Goal: Communication & Community: Answer question/provide support

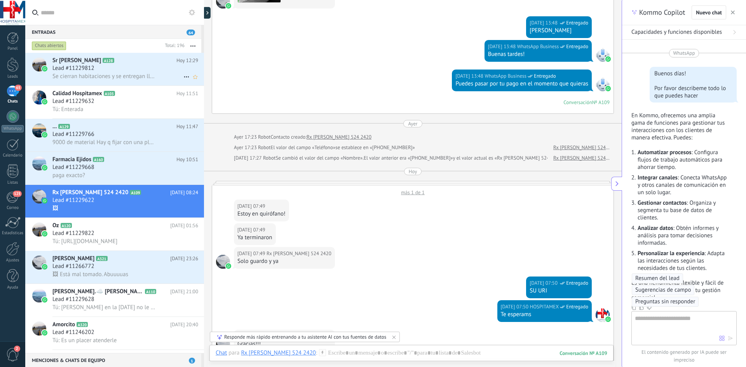
scroll to position [8, 0]
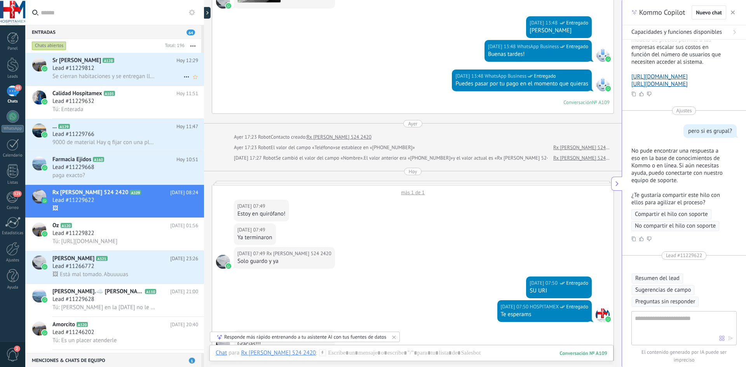
click at [147, 75] on span "Se cierran habitaciones y se entregan llaves" at bounding box center [103, 76] width 103 height 7
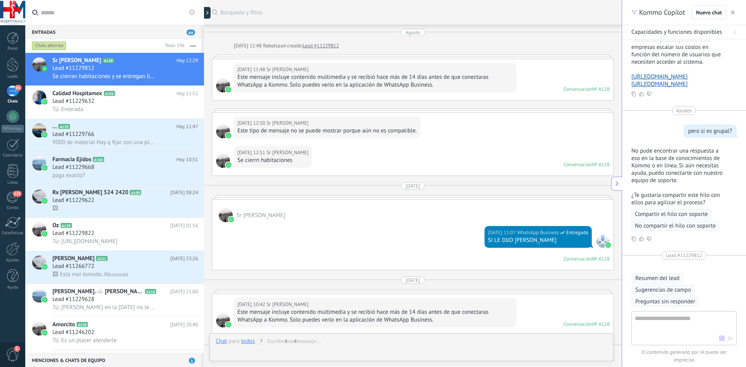
scroll to position [1891, 0]
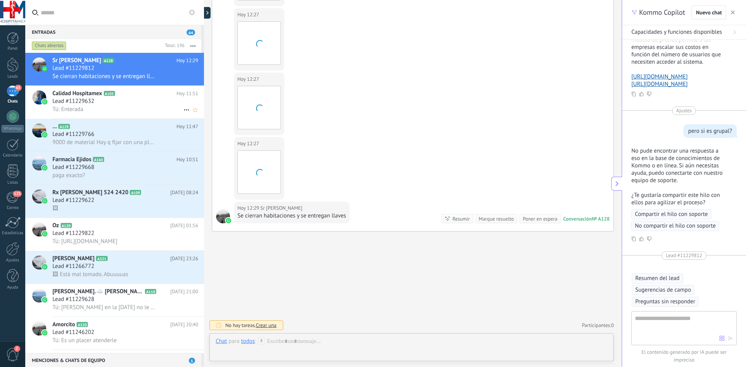
click at [144, 106] on div "Tú: Enterada" at bounding box center [125, 109] width 146 height 8
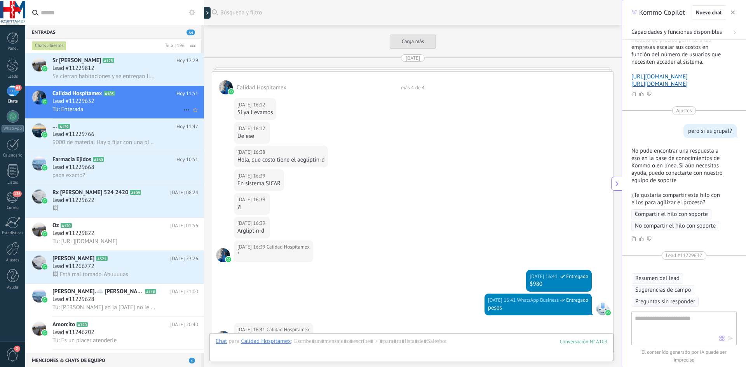
scroll to position [1213, 0]
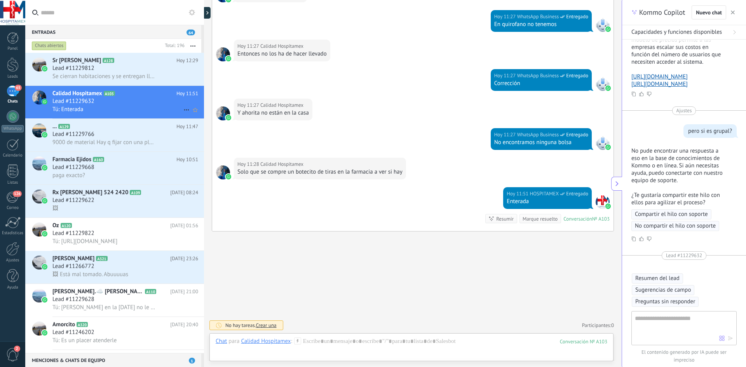
click at [25, 86] on link "Calidad Hospitamex A103 [DATE] 11:51 Lead #11229632 Tú: Enterada" at bounding box center [114, 102] width 179 height 33
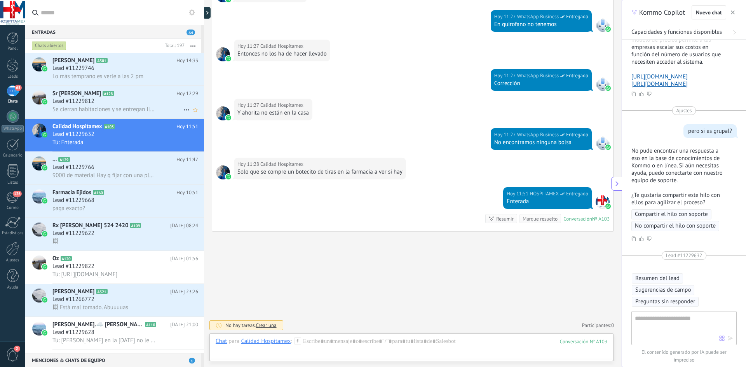
click at [114, 104] on div "Lead #11229812" at bounding box center [125, 102] width 146 height 8
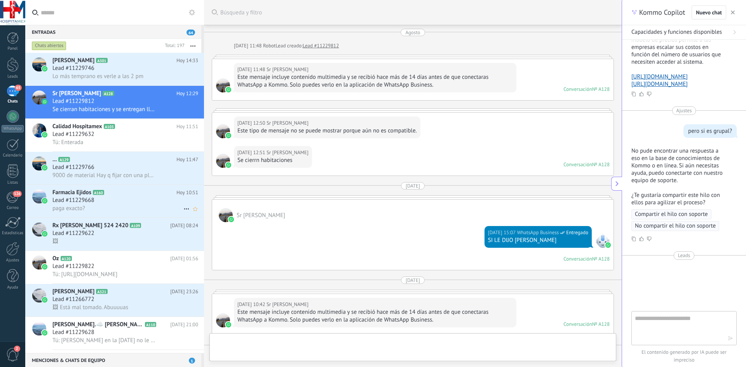
scroll to position [1891, 0]
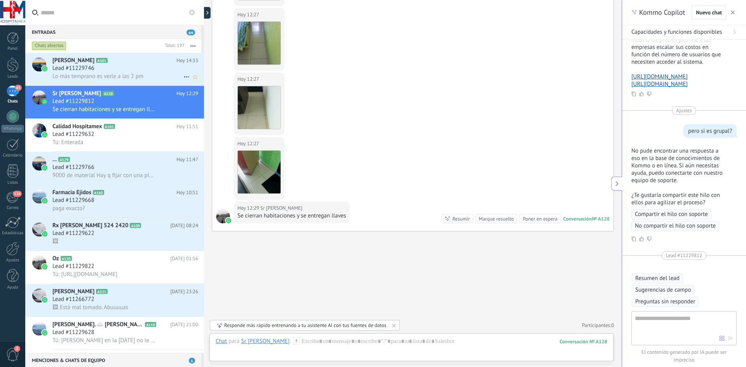
click at [98, 66] on div "Lead #11229746" at bounding box center [125, 68] width 146 height 8
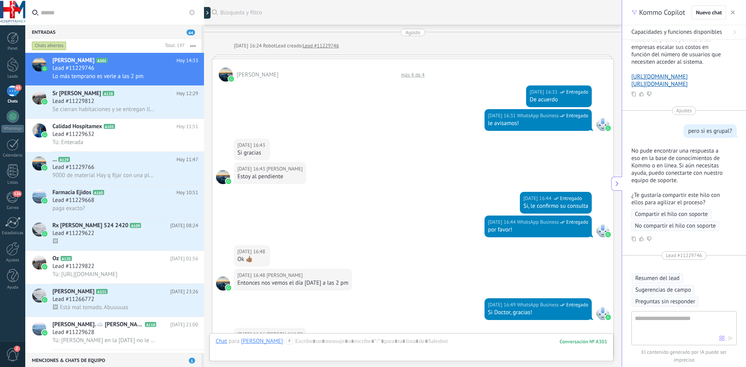
scroll to position [418, 0]
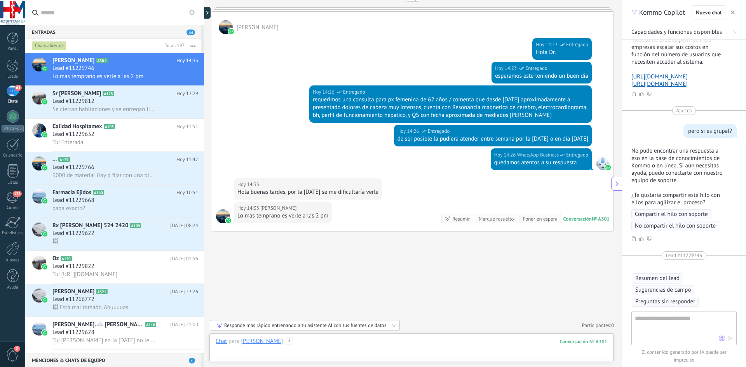
click at [312, 343] on div at bounding box center [412, 349] width 392 height 23
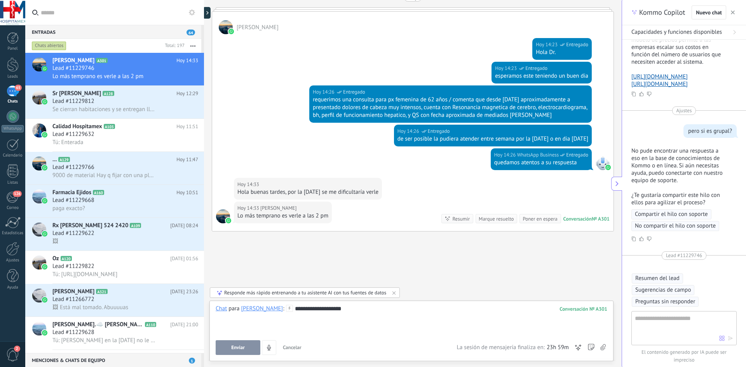
click at [225, 349] on button "Enviar" at bounding box center [238, 347] width 45 height 15
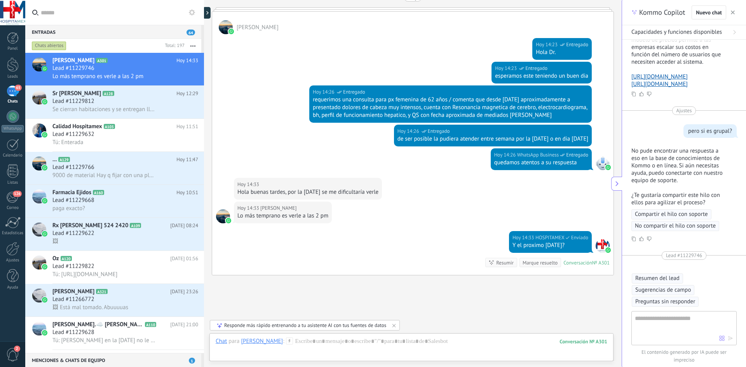
scroll to position [462, 0]
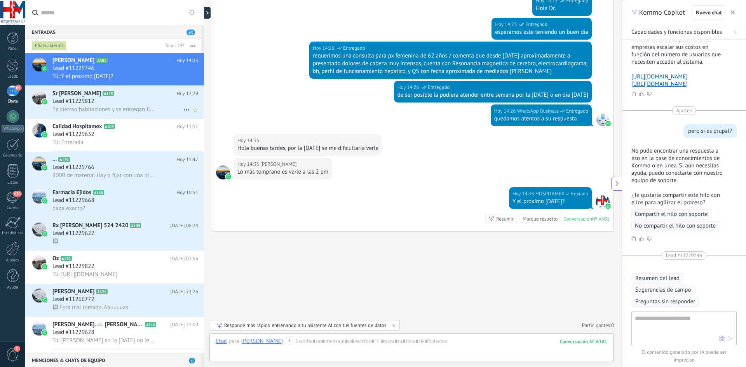
click at [160, 107] on div "Se cierran habitaciones y se entregan llaves" at bounding box center [125, 109] width 146 height 8
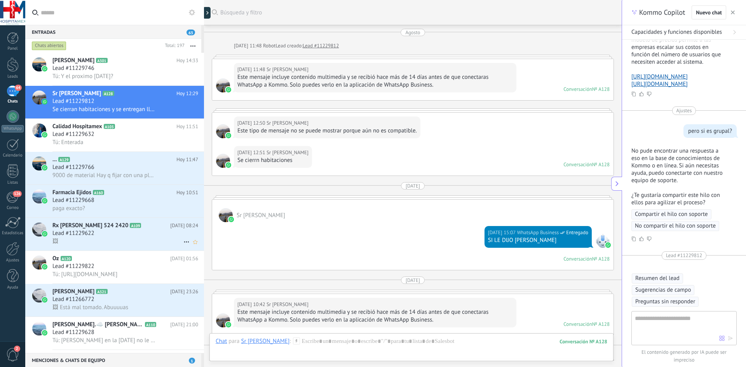
scroll to position [1891, 0]
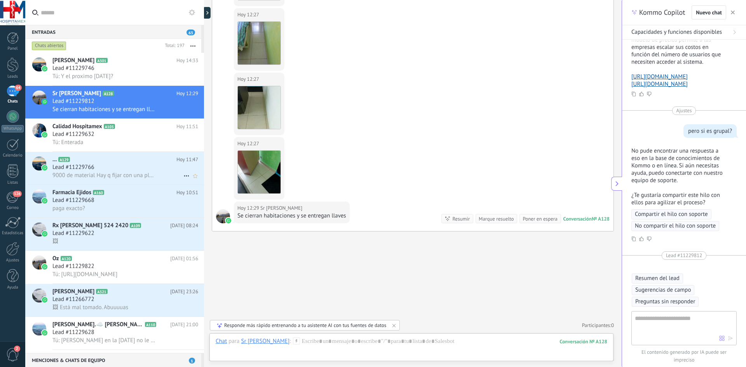
click at [128, 176] on span "9000 de material Hay q fijar con una placota con tornillos" at bounding box center [103, 175] width 103 height 7
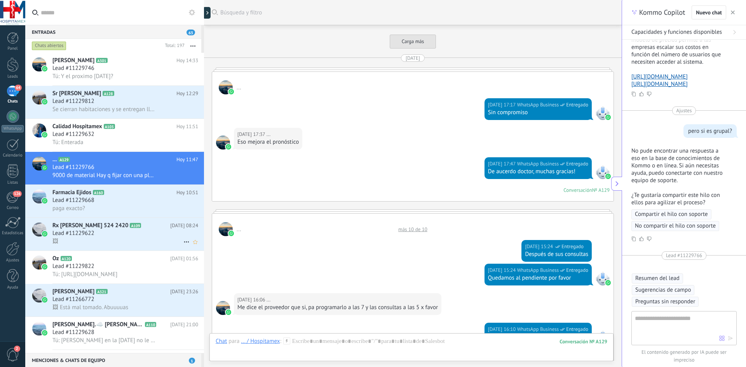
scroll to position [1195, 0]
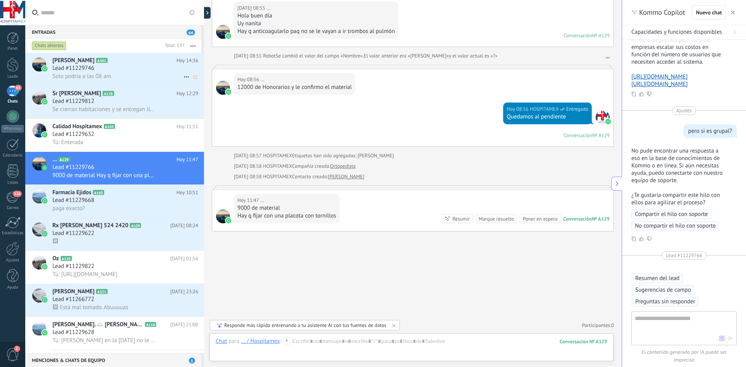
click at [136, 70] on div "Lead #11229746" at bounding box center [125, 68] width 146 height 8
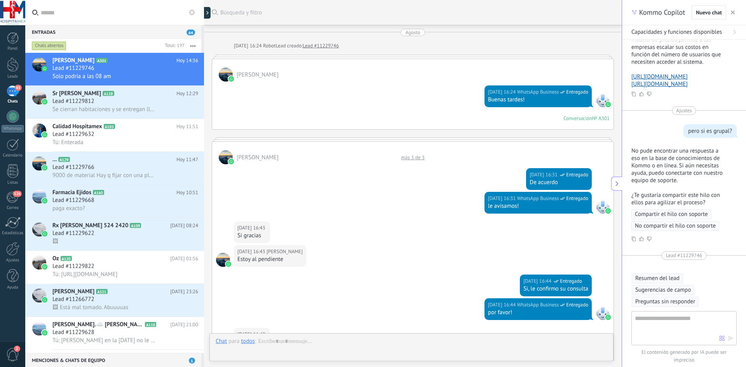
scroll to position [559, 0]
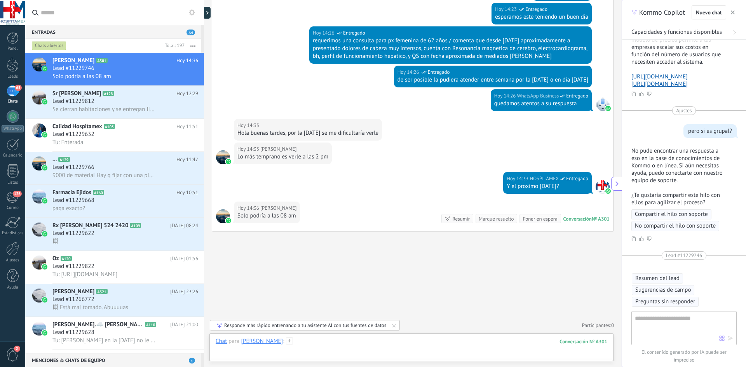
click at [308, 344] on div at bounding box center [412, 349] width 392 height 23
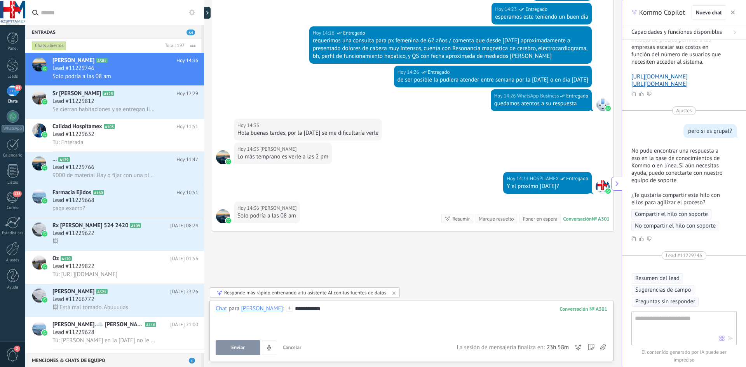
click at [258, 350] on button "Enviar" at bounding box center [238, 347] width 45 height 15
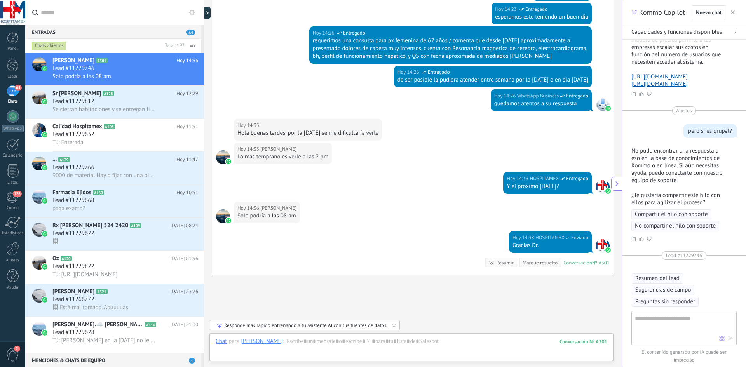
scroll to position [603, 0]
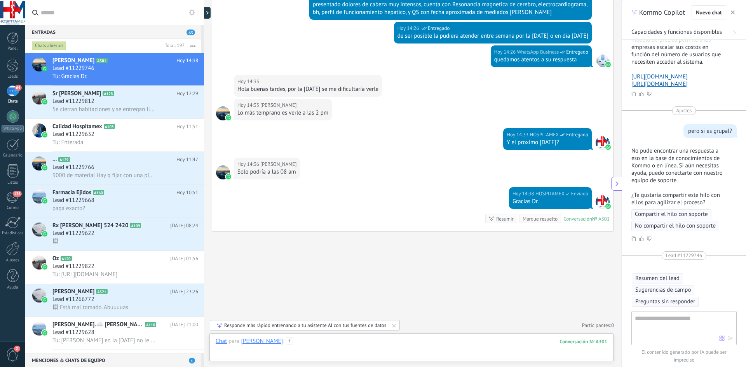
click at [337, 342] on div at bounding box center [412, 349] width 392 height 23
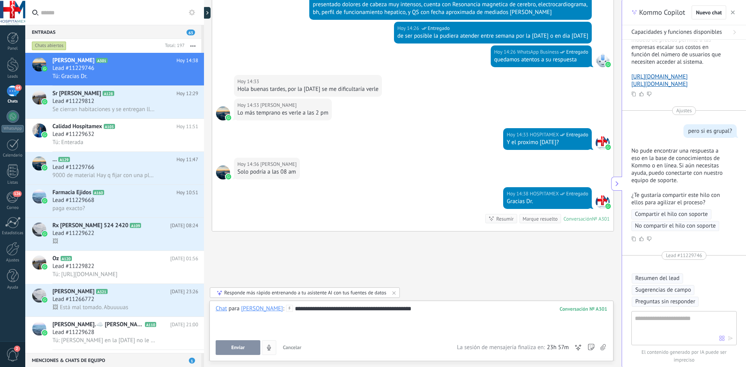
click at [249, 344] on button "Enviar" at bounding box center [238, 347] width 45 height 15
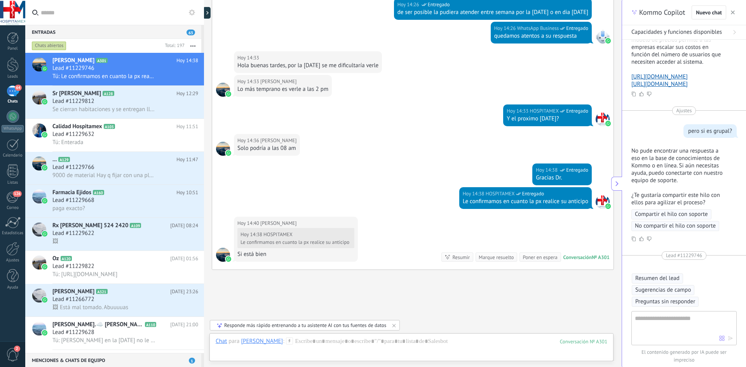
scroll to position [666, 0]
